Goal: Task Accomplishment & Management: Use online tool/utility

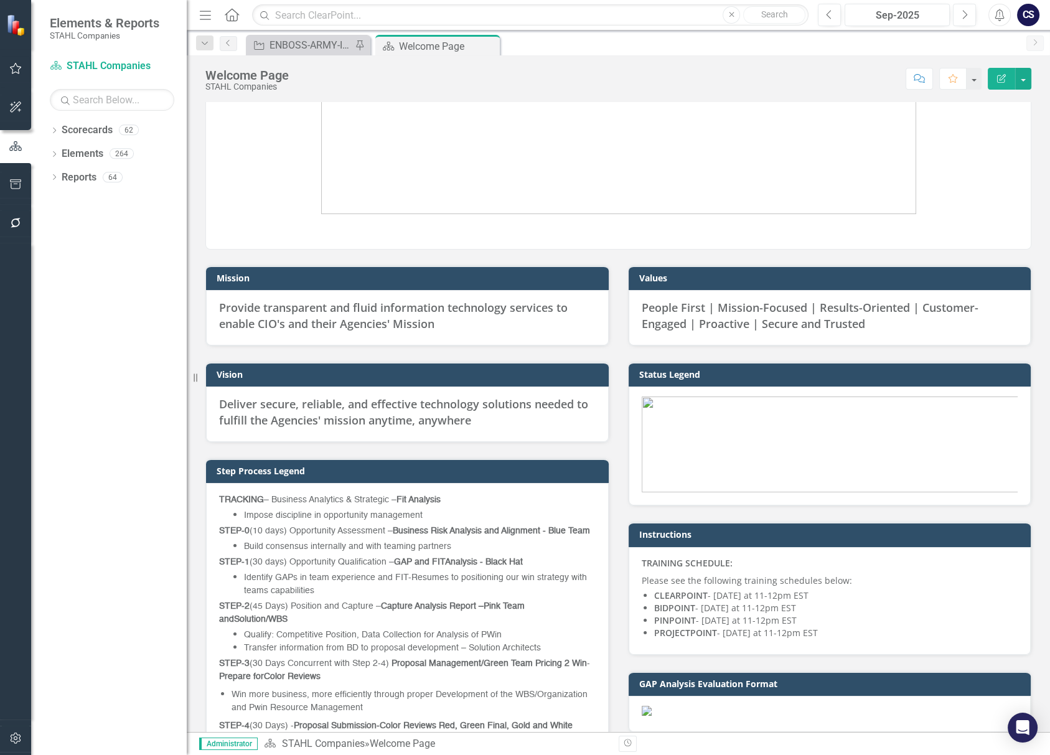
scroll to position [69, 0]
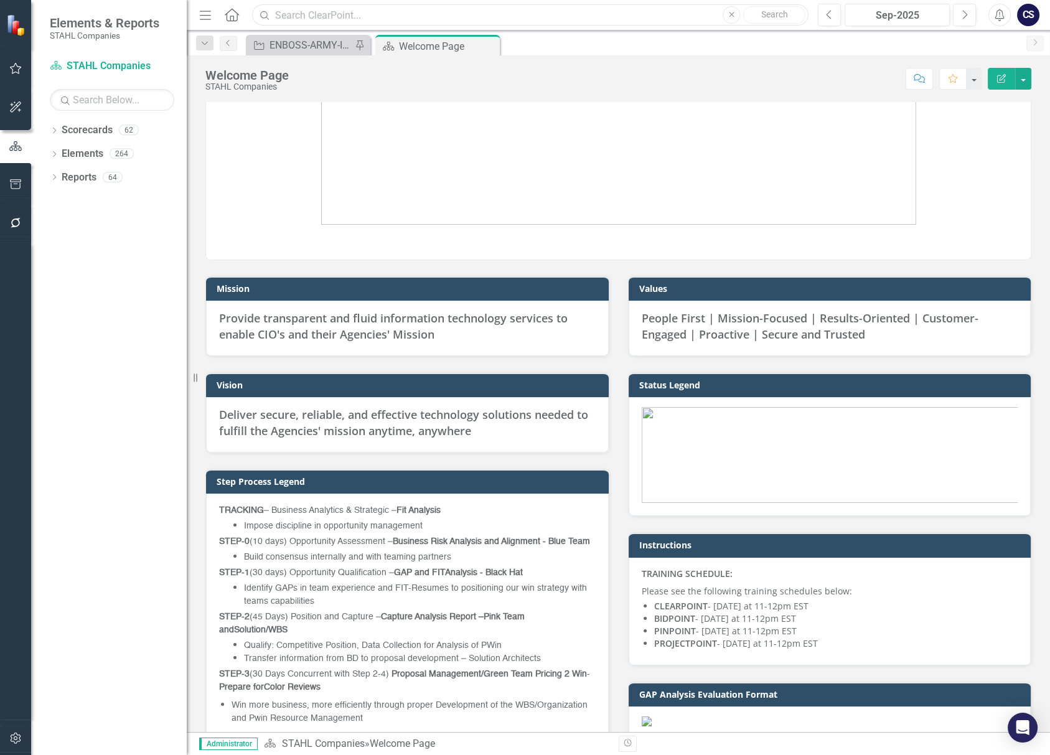
click at [294, 11] on input "text" at bounding box center [530, 15] width 557 height 22
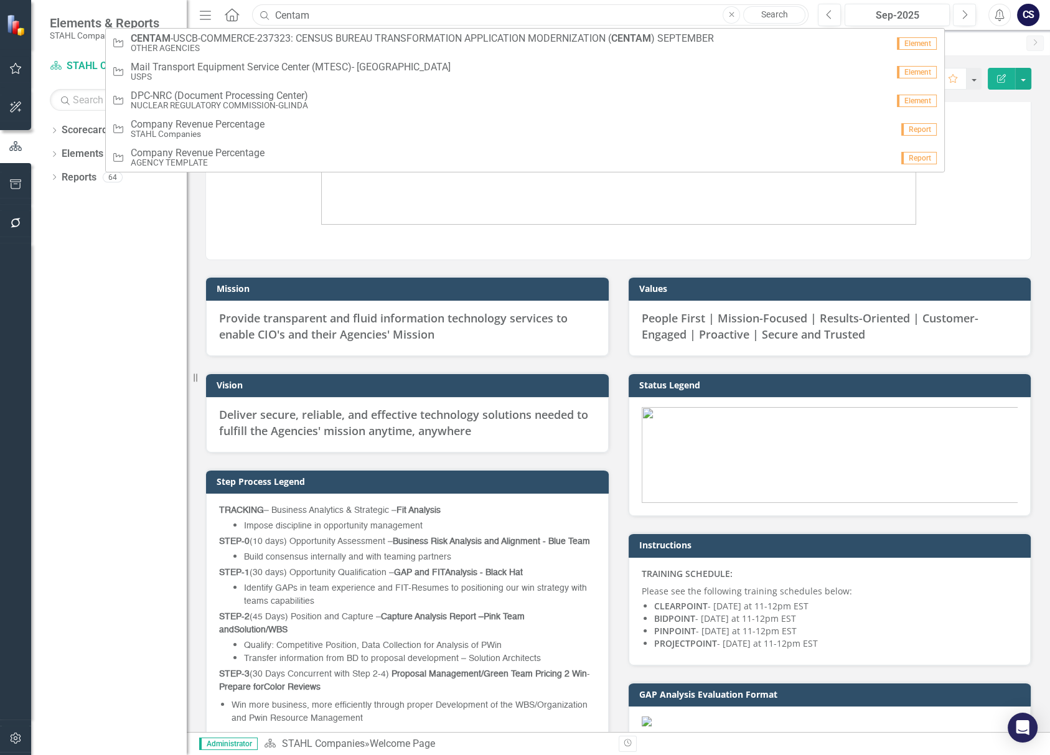
type input "CENTAM"
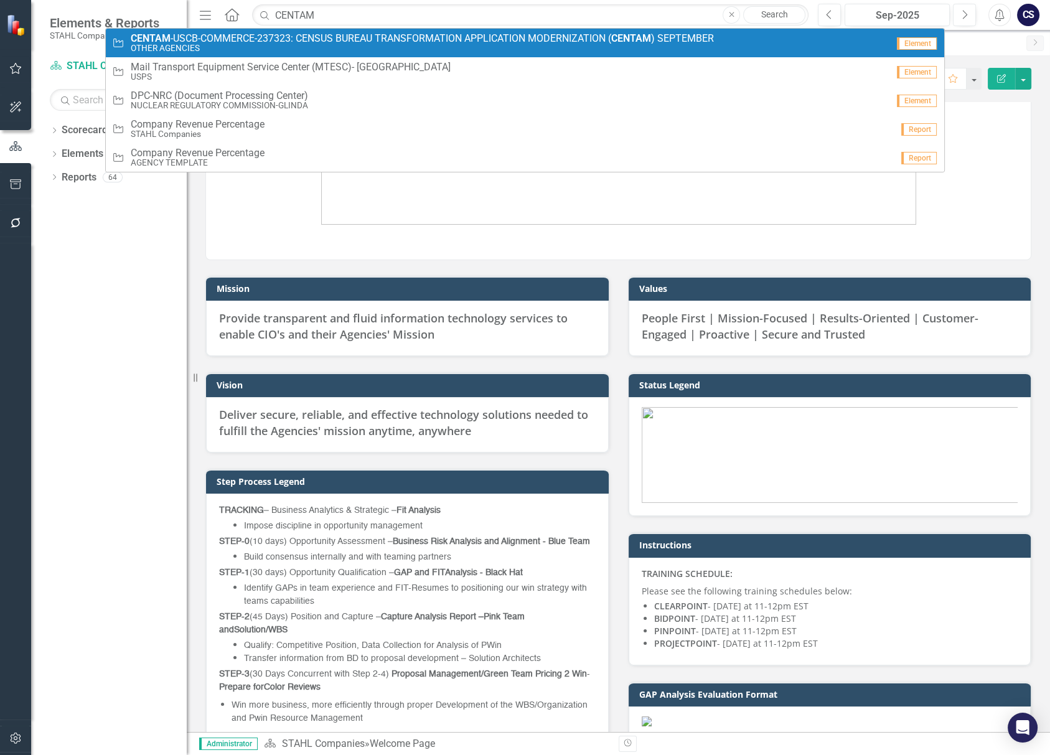
click at [270, 35] on span "CENTAM -USCB-COMMERCE-237323: CENSUS BUREAU TRANSFORMATION APPLICATION MODERNIZ…" at bounding box center [422, 38] width 583 height 11
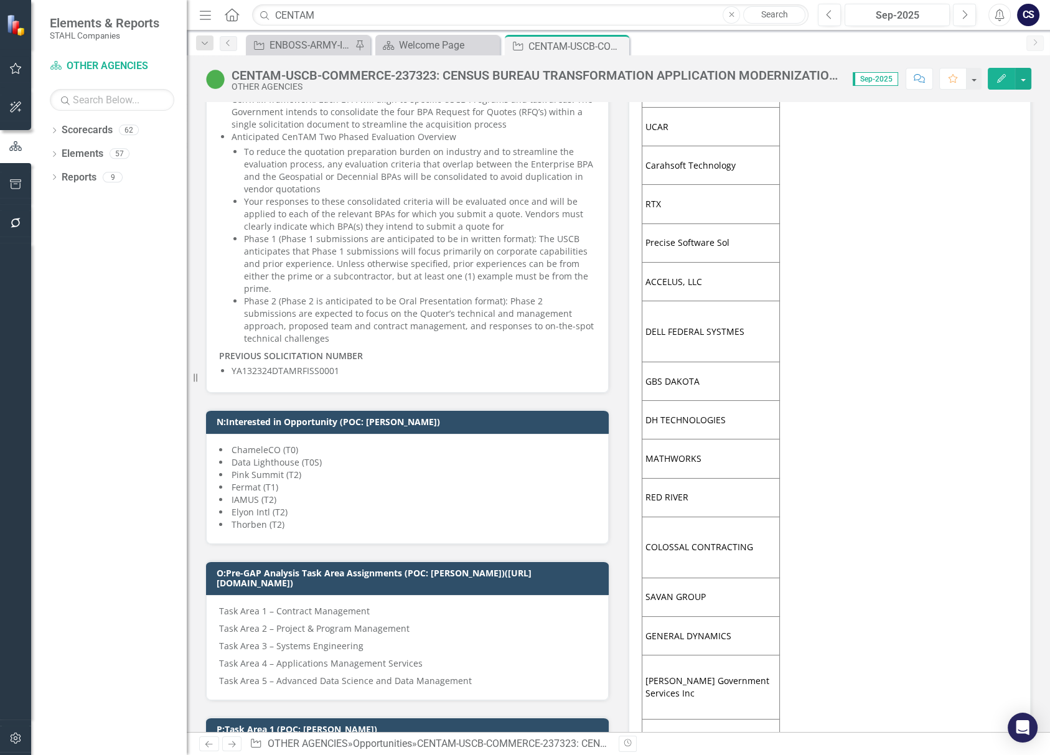
scroll to position [895, 0]
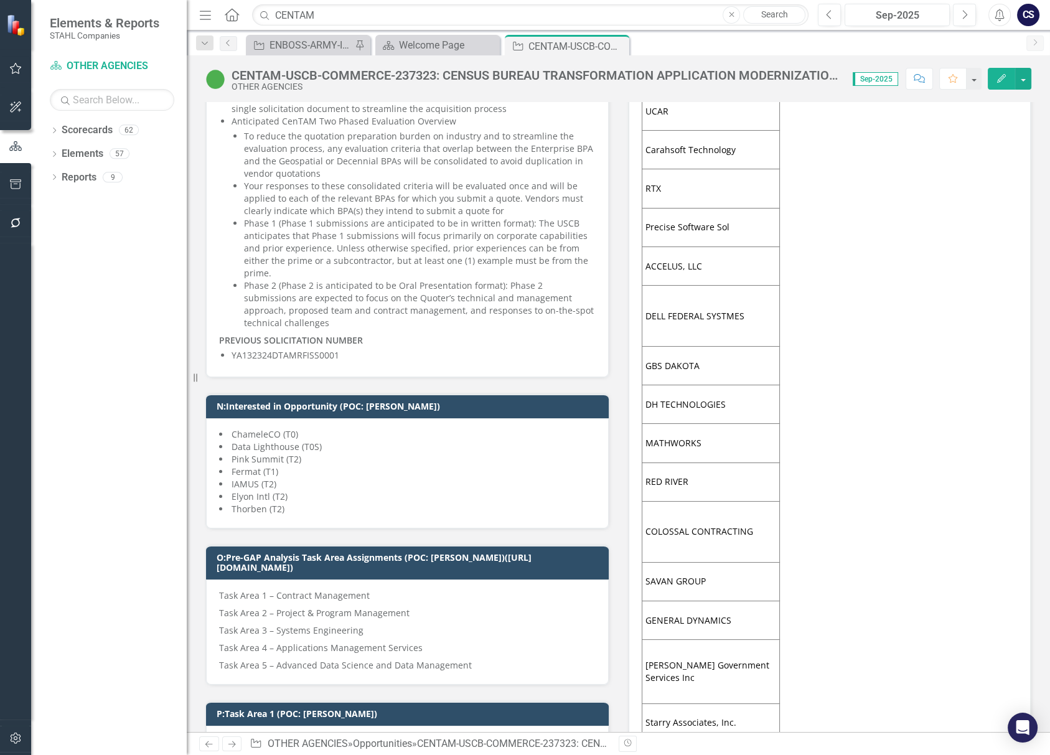
click at [836, 77] on div "CENTAM-USCB-COMMERCE-237323: CENSUS BUREAU TRANSFORMATION APPLICATION MODERNIZA…" at bounding box center [536, 75] width 609 height 14
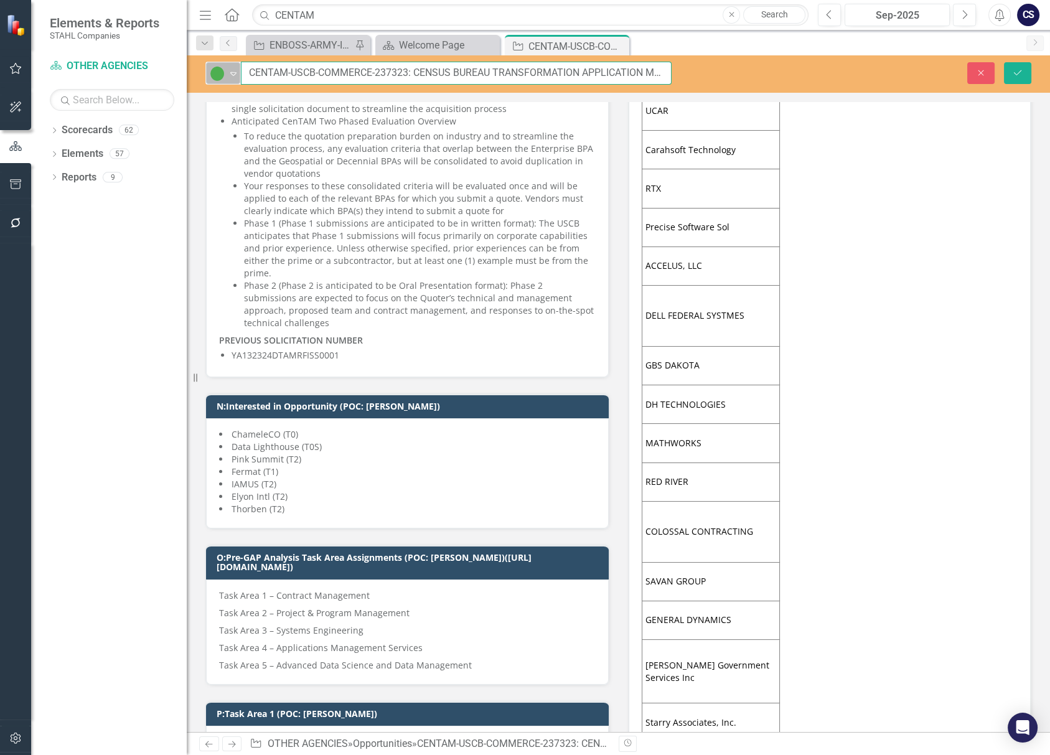
drag, startPoint x: 623, startPoint y: 72, endPoint x: 227, endPoint y: 73, distance: 395.4
click at [221, 73] on div "Active Expand CENTAM-USCB-COMMERCE-237323: CENSUS BUREAU TRANSFORMATION APPLICA…" at bounding box center [438, 73] width 466 height 23
click at [286, 70] on input "CENTAM-USCB-COMMERCE-237323: CENSUS BUREAU TRANSFORMATION APPLICATION MODERNIZA…" at bounding box center [456, 73] width 431 height 23
drag, startPoint x: 248, startPoint y: 71, endPoint x: 699, endPoint y: 54, distance: 451.1
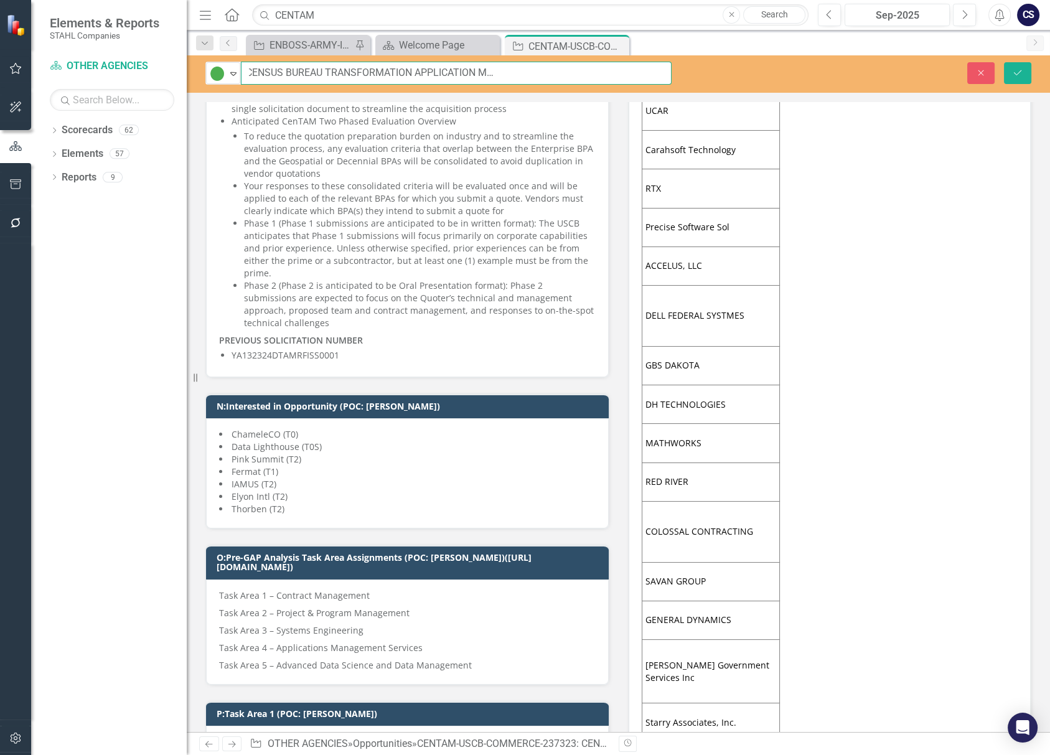
click at [699, 54] on div "Menu Home Search CENTAM Close Search Previous Sep-2025 Next Alerts CS User Edit…" at bounding box center [619, 377] width 864 height 755
drag, startPoint x: 468, startPoint y: 648, endPoint x: 240, endPoint y: 616, distance: 230.8
click at [240, 616] on span "Task Area 1 – Contract Management Task Area 2 – Project & Program Management Ta…" at bounding box center [407, 631] width 377 height 82
click at [232, 605] on p "Task Area 2 – Project & Program Management" at bounding box center [407, 613] width 377 height 17
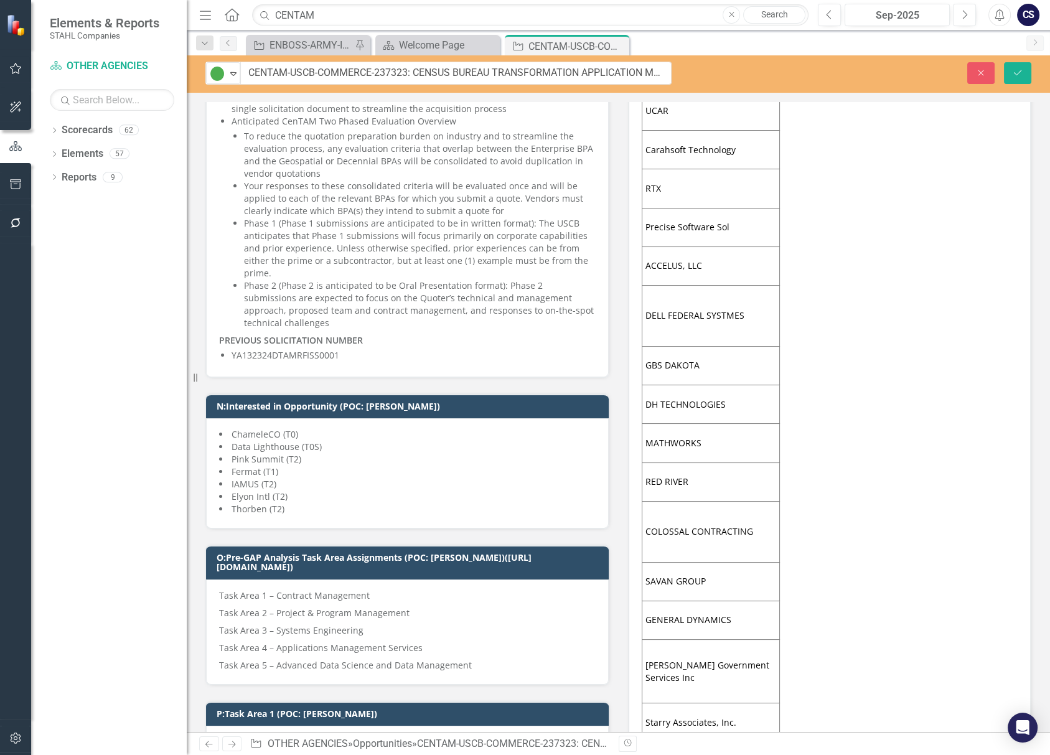
click at [232, 605] on p "Task Area 2 – Project & Program Management" at bounding box center [407, 613] width 377 height 17
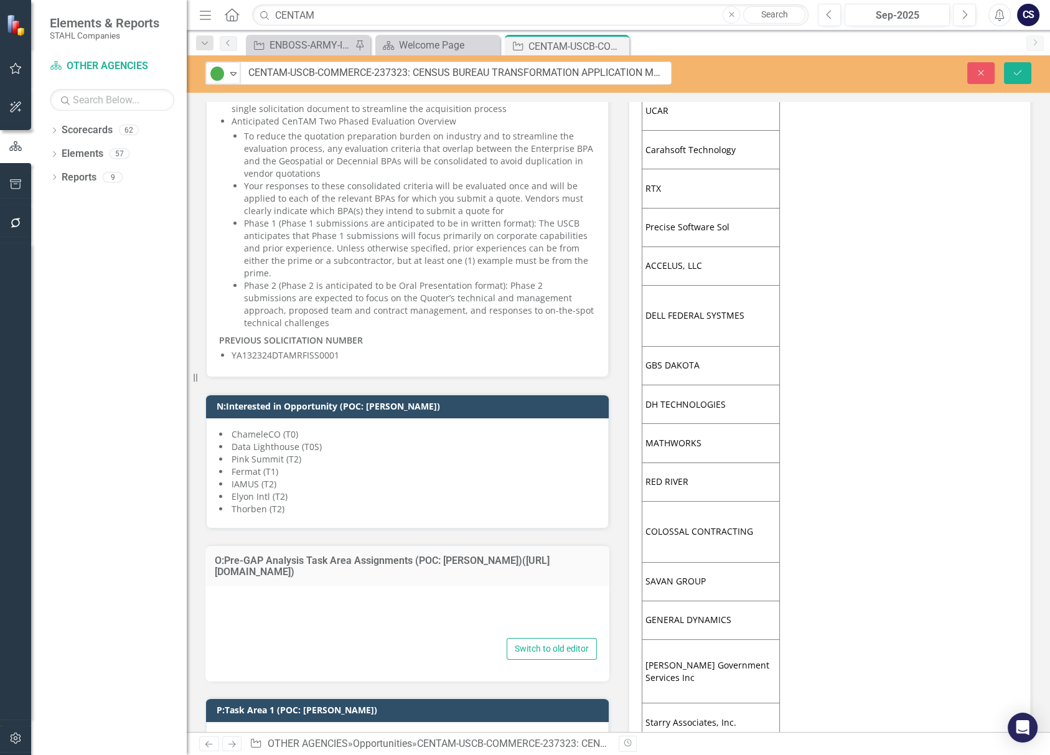
type textarea "<p>Task Area 1 &ndash; Contract Management</p> <p>Task Area 2 &ndash; Project &…"
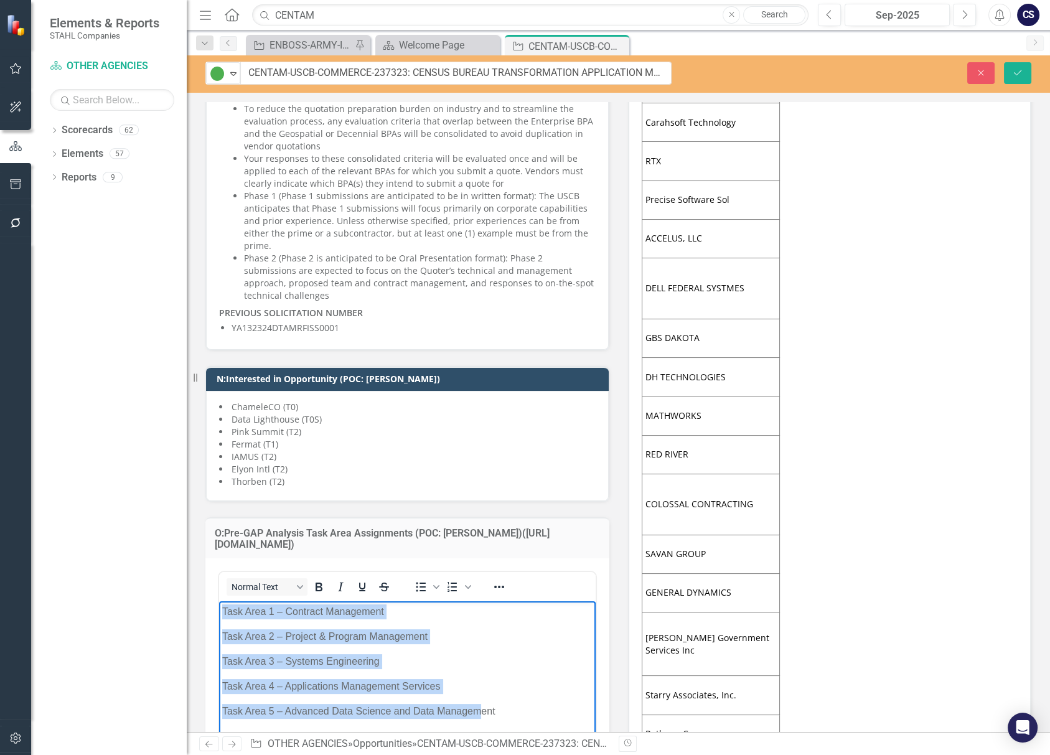
scroll to position [932, 0]
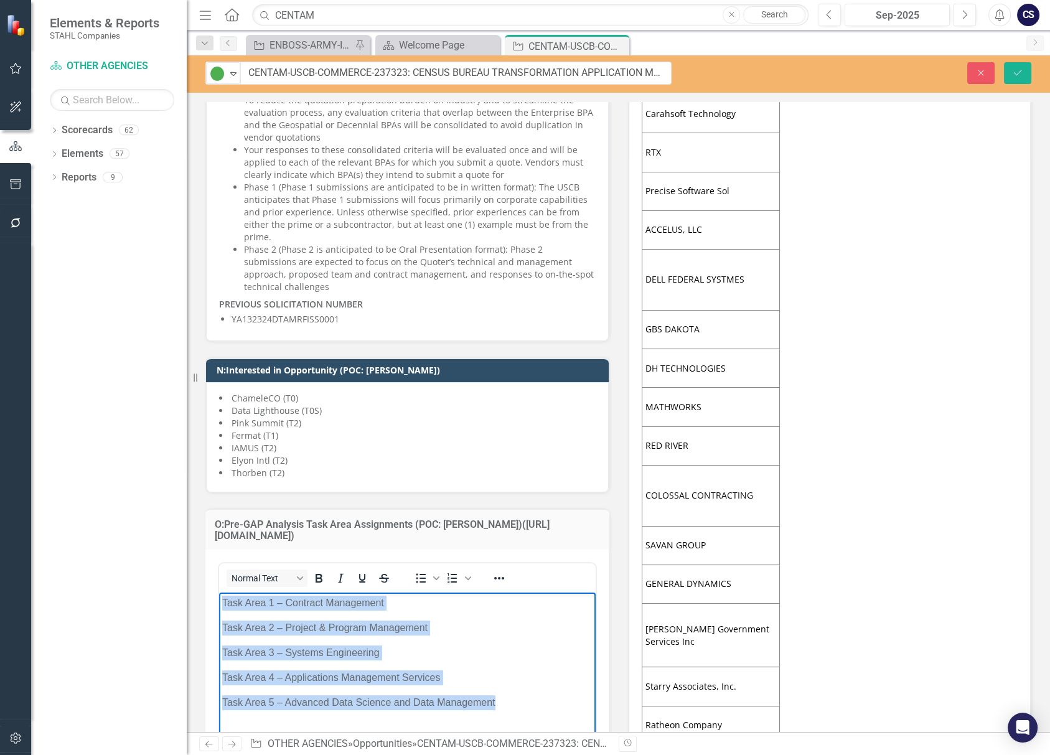
drag, startPoint x: 222, startPoint y: 603, endPoint x: 536, endPoint y: 722, distance: 335.6
click at [536, 722] on body "Task Area 1 – Contract Management Task Area 2 – Project & Program Management Ta…" at bounding box center [407, 686] width 377 height 187
copy body "Task Area 1 – Contract Management Task Area 2 – Project & Program Management Ta…"
